Goal: Information Seeking & Learning: Learn about a topic

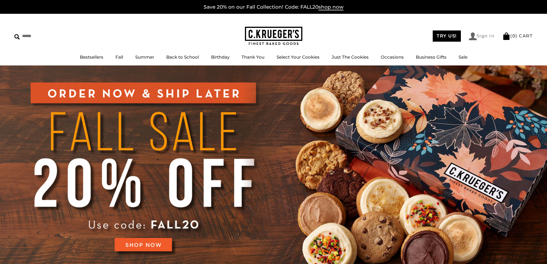
click at [478, 36] on link "Sign In" at bounding box center [482, 36] width 26 height 8
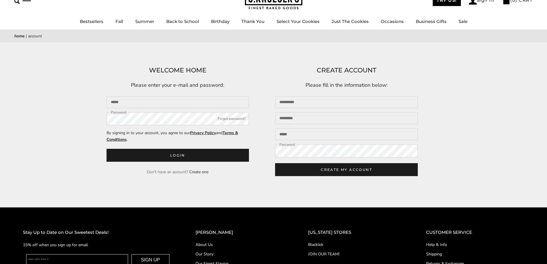
scroll to position [2, 0]
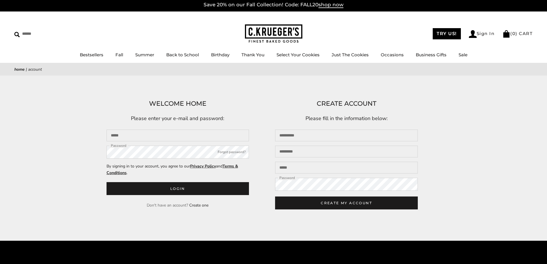
click at [509, 38] on ul "TRY US! Sign In ( 0 ) CART" at bounding box center [482, 34] width 108 height 12
click at [508, 35] on img at bounding box center [506, 33] width 8 height 7
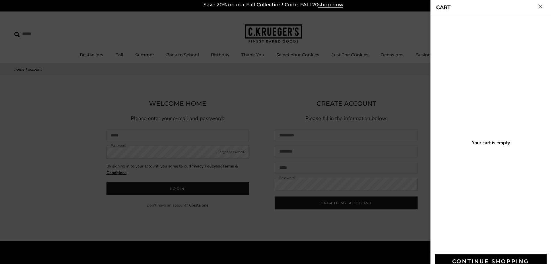
click at [541, 5] on button "Close cart" at bounding box center [540, 6] width 4 height 4
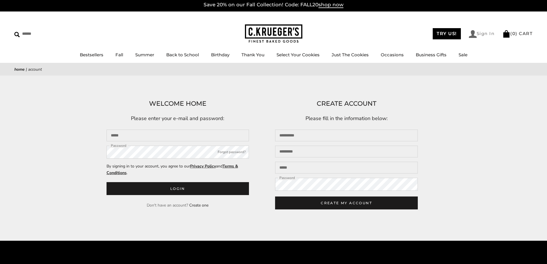
click at [477, 34] on link "Sign In" at bounding box center [482, 34] width 26 height 8
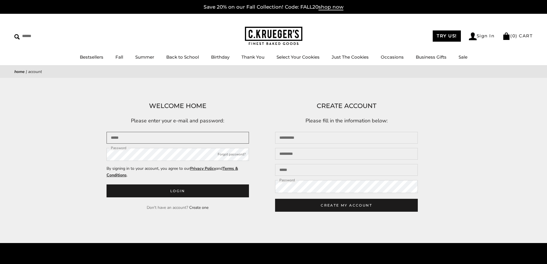
click at [149, 141] on input "Email" at bounding box center [177, 138] width 143 height 12
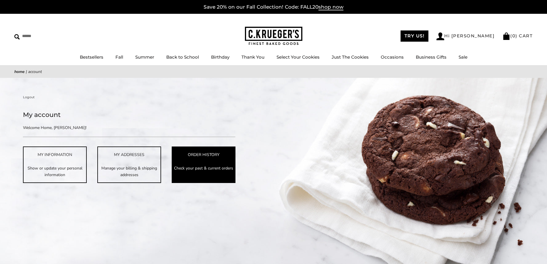
click at [186, 162] on link "ORDER HISTORY Check your past & current orders" at bounding box center [204, 164] width 64 height 36
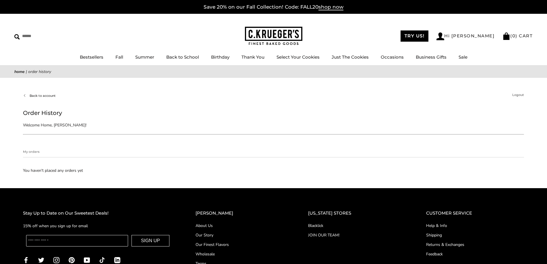
click at [43, 93] on link "Back to account" at bounding box center [39, 95] width 33 height 5
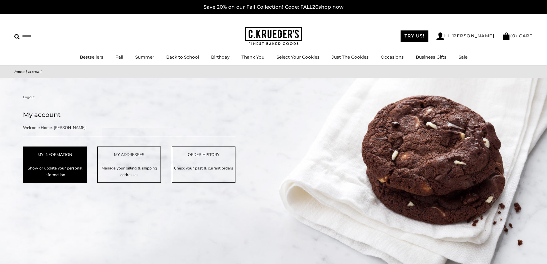
click at [65, 159] on link "MY INFORMATION Show or update your personal information" at bounding box center [55, 164] width 64 height 36
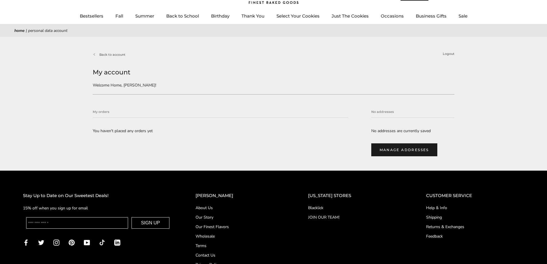
scroll to position [49, 0]
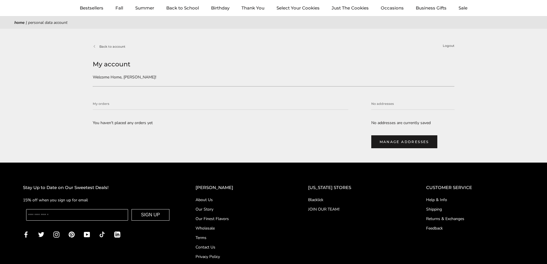
click at [142, 144] on div "My orders You haven't placed any orders yet" at bounding box center [220, 124] width 255 height 47
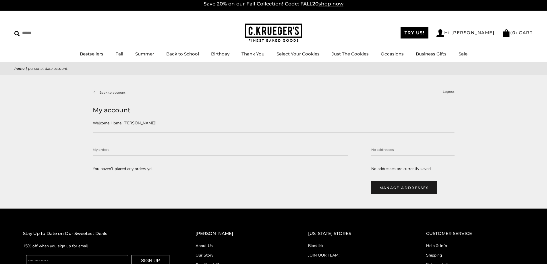
scroll to position [0, 0]
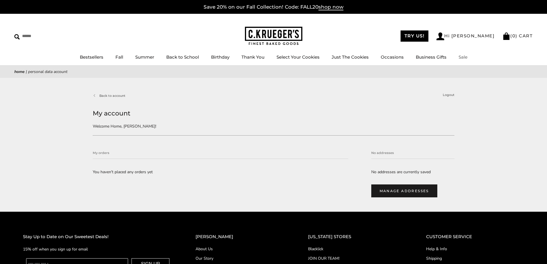
click at [464, 55] on link "Sale" at bounding box center [462, 56] width 9 height 5
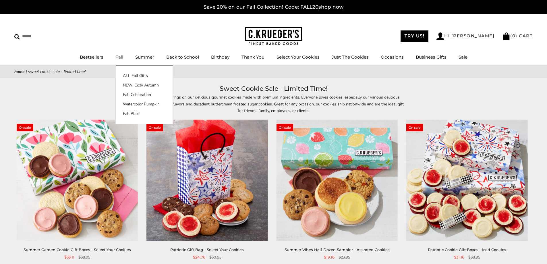
click at [121, 56] on link "Fall" at bounding box center [119, 56] width 8 height 5
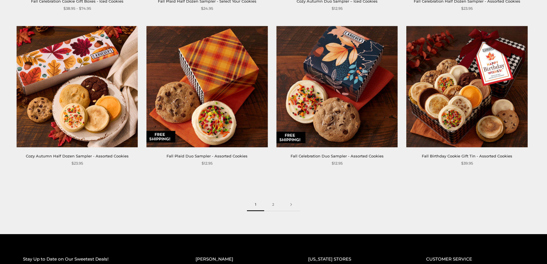
scroll to position [879, 0]
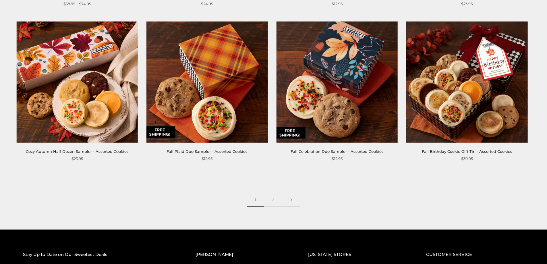
click at [263, 201] on span "1" at bounding box center [255, 199] width 17 height 13
click at [274, 199] on link "2" at bounding box center [273, 199] width 18 height 13
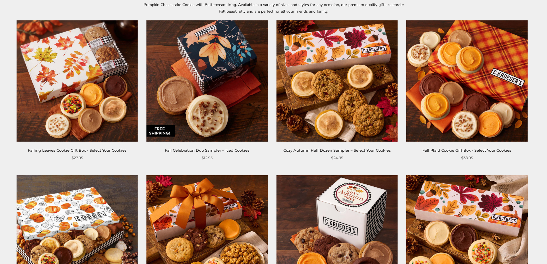
scroll to position [115, 0]
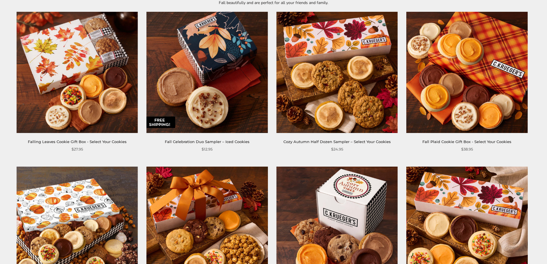
click at [107, 88] on img at bounding box center [77, 72] width 121 height 121
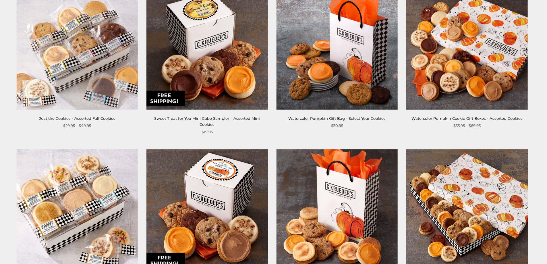
scroll to position [435, 0]
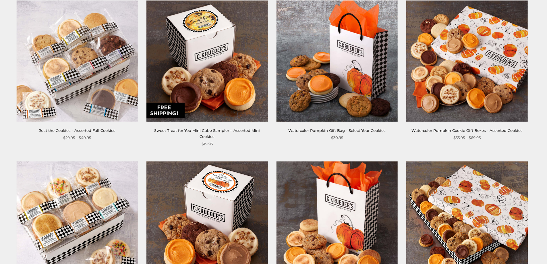
click at [78, 187] on img at bounding box center [77, 221] width 121 height 121
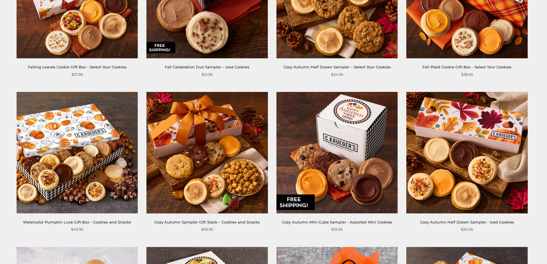
scroll to position [0, 0]
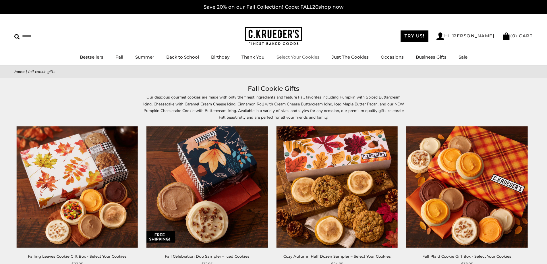
click at [306, 55] on link "Select Your Cookies" at bounding box center [297, 56] width 43 height 5
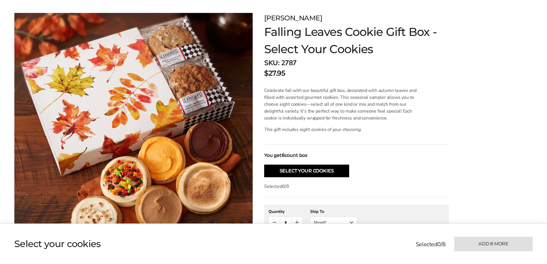
scroll to position [115, 0]
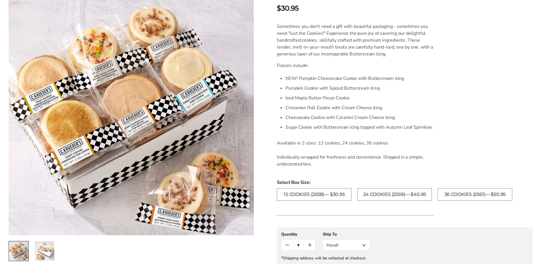
scroll to position [138, 0]
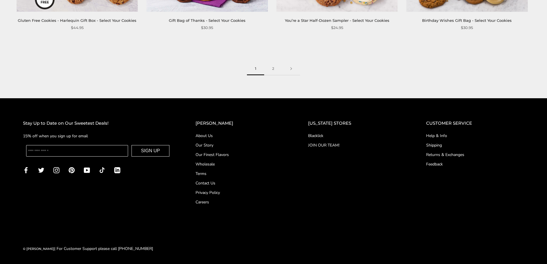
scroll to position [910, 0]
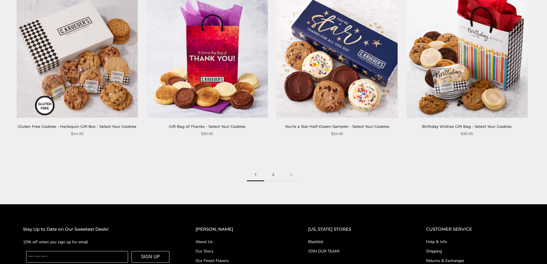
click at [269, 172] on link "2" at bounding box center [273, 174] width 18 height 13
